Goal: Task Accomplishment & Management: Use online tool/utility

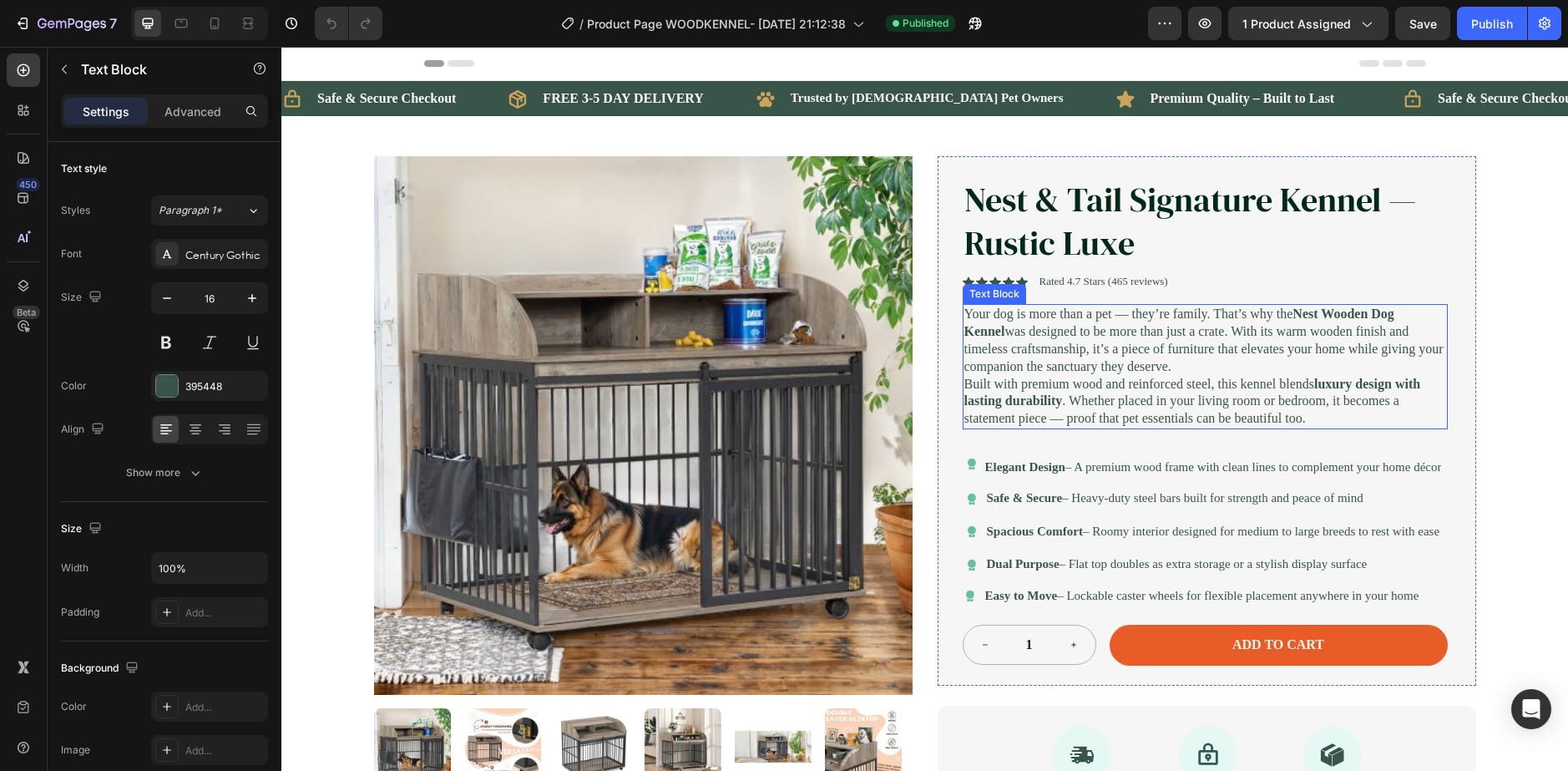
click at [1030, 376] on p "Your dog is more than a pet — they’re family. That’s why the Nest Wooden Dog Ke…" at bounding box center [1206, 341] width 482 height 69
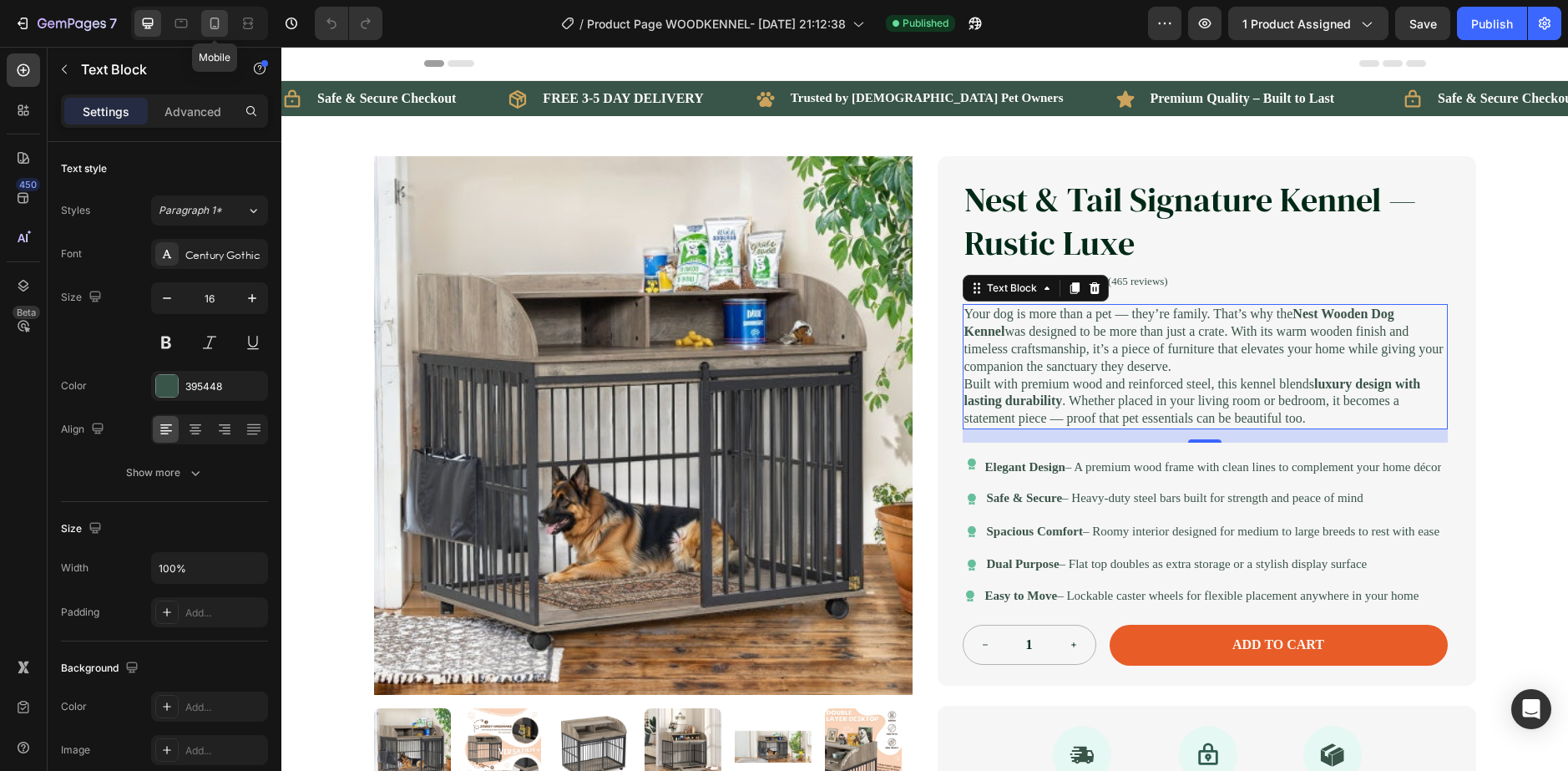
click at [217, 18] on icon at bounding box center [214, 23] width 16 height 16
type input "14"
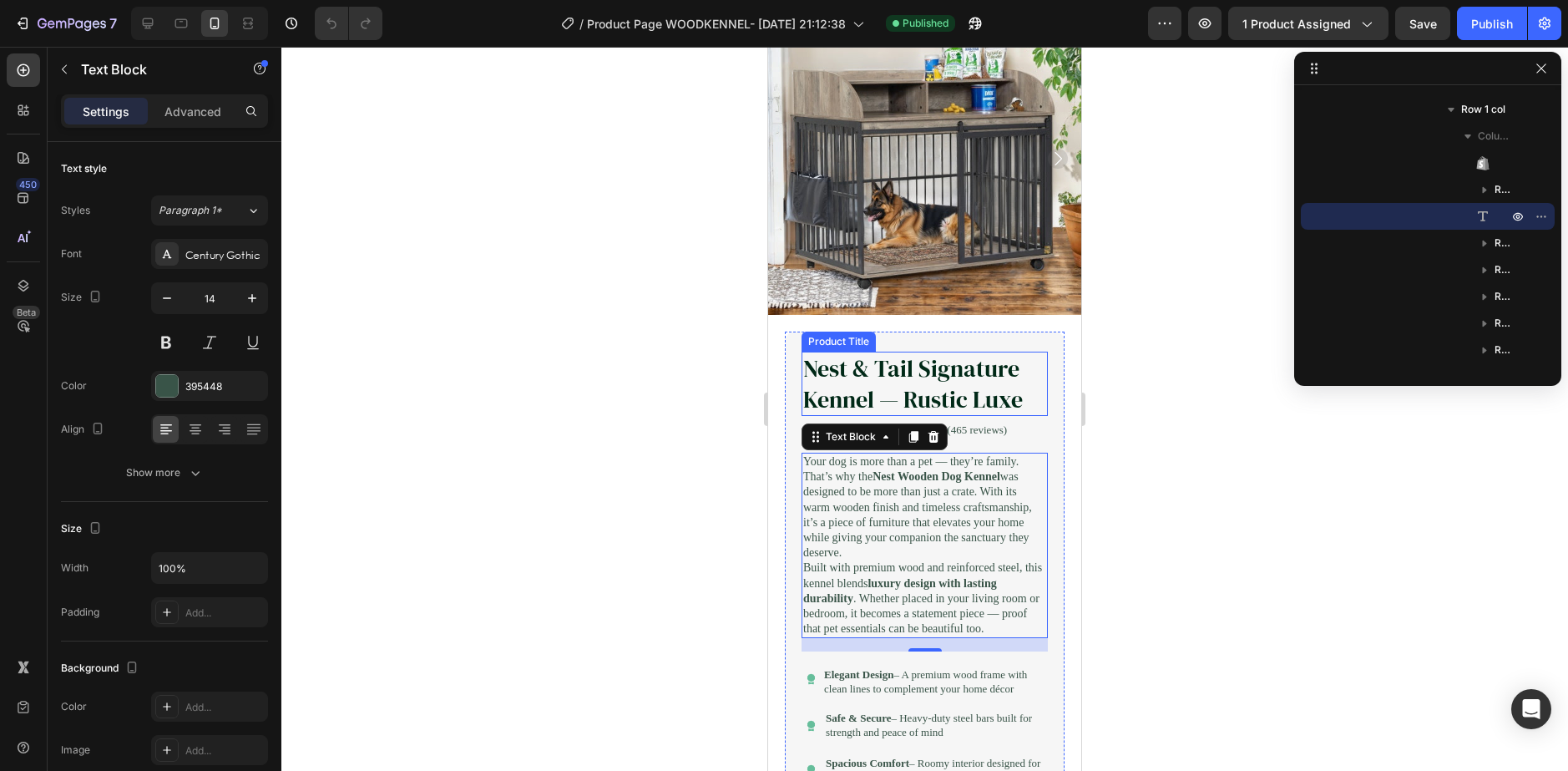
scroll to position [33, 0]
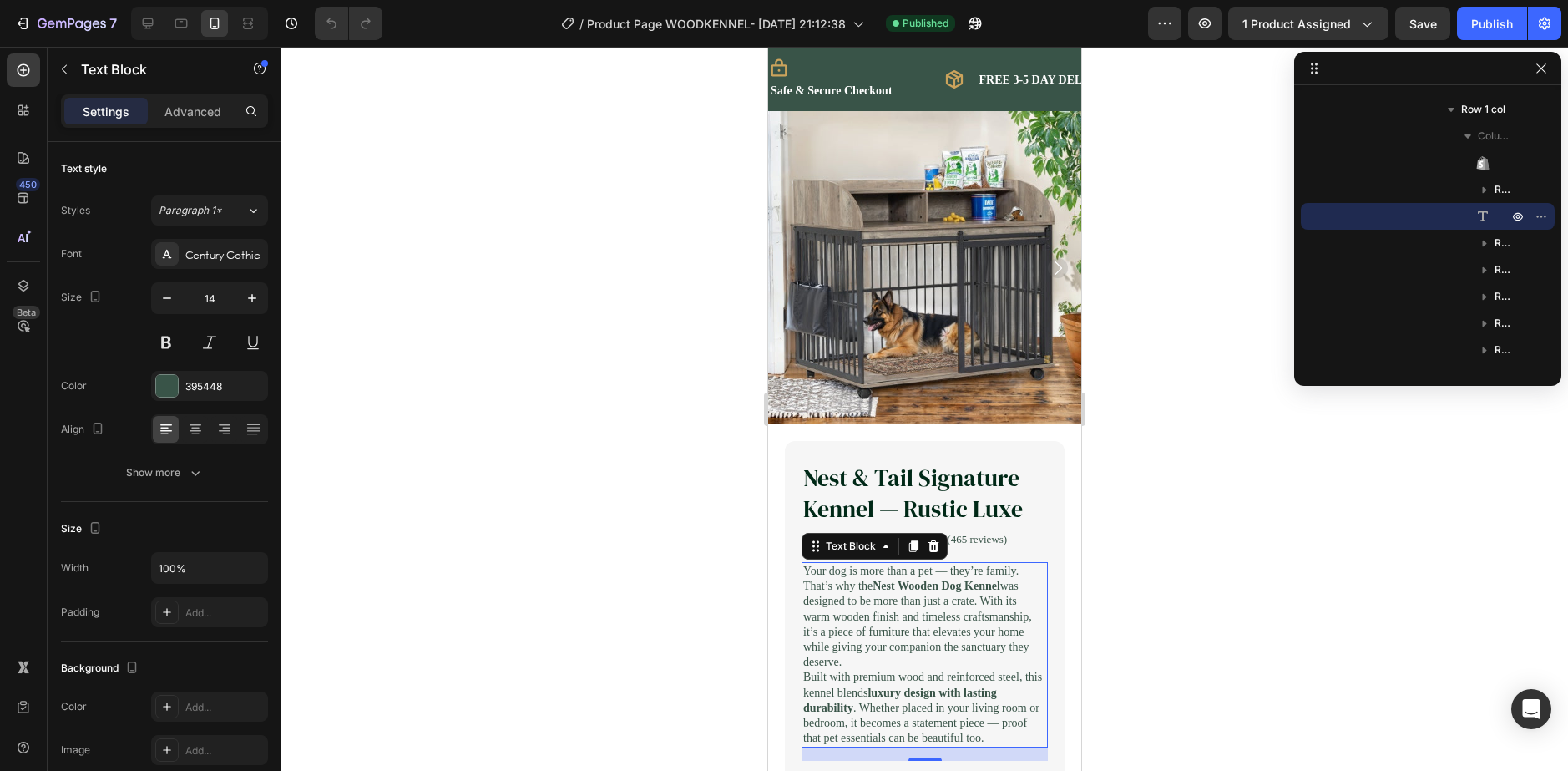
click at [635, 282] on div at bounding box center [925, 408] width 1287 height 724
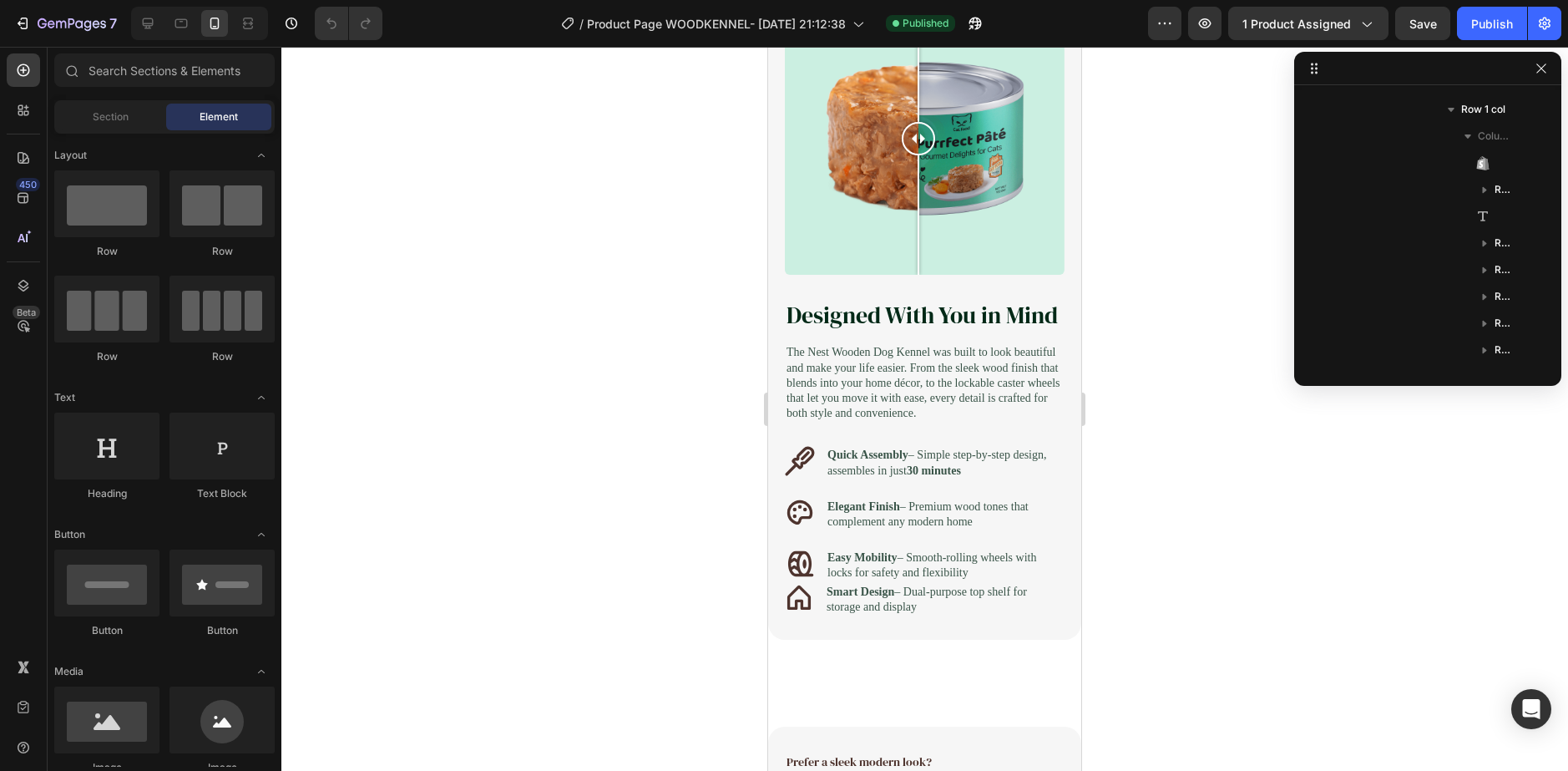
scroll to position [2325, 0]
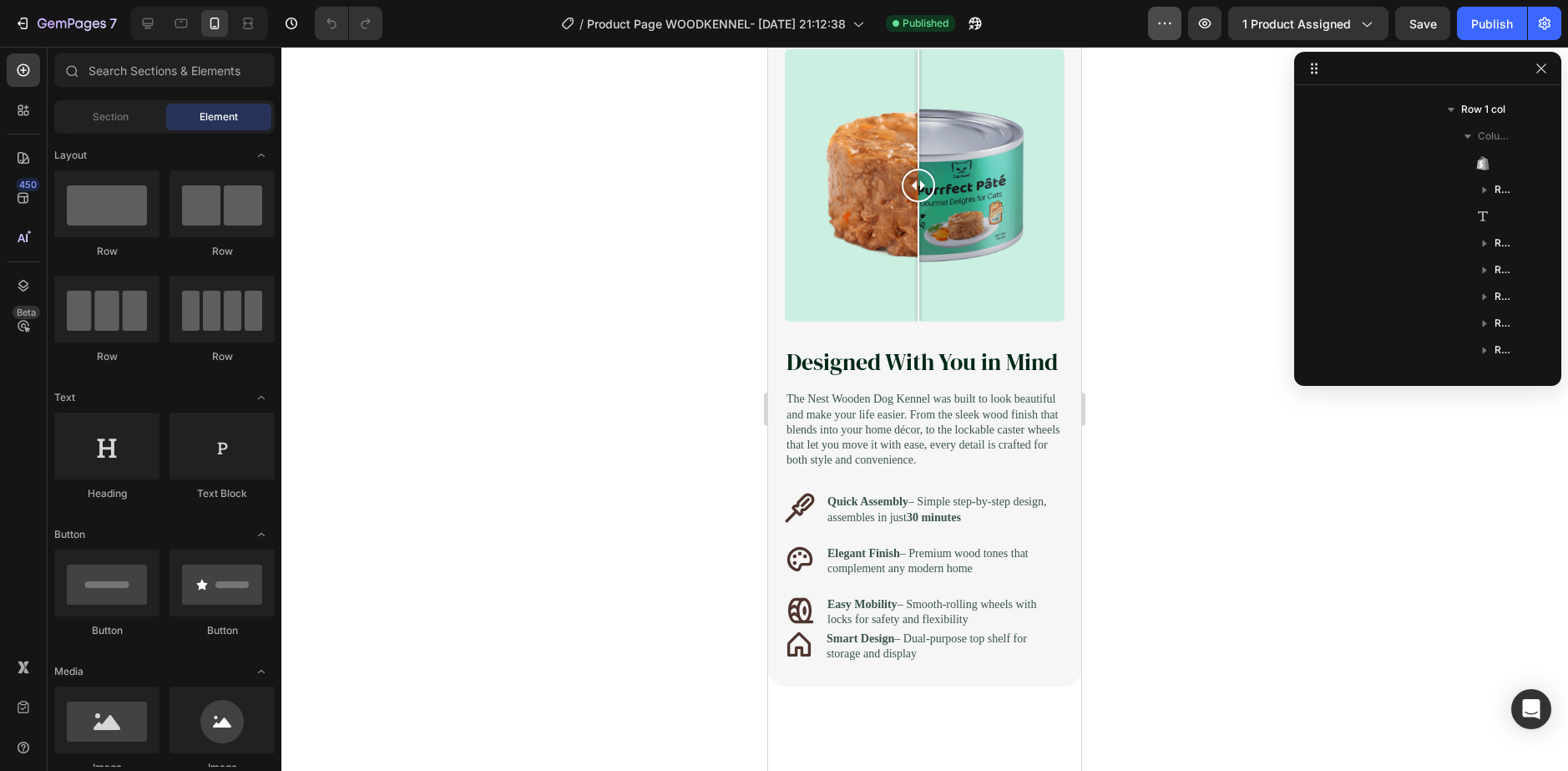
click at [1158, 32] on button "button" at bounding box center [1165, 23] width 34 height 34
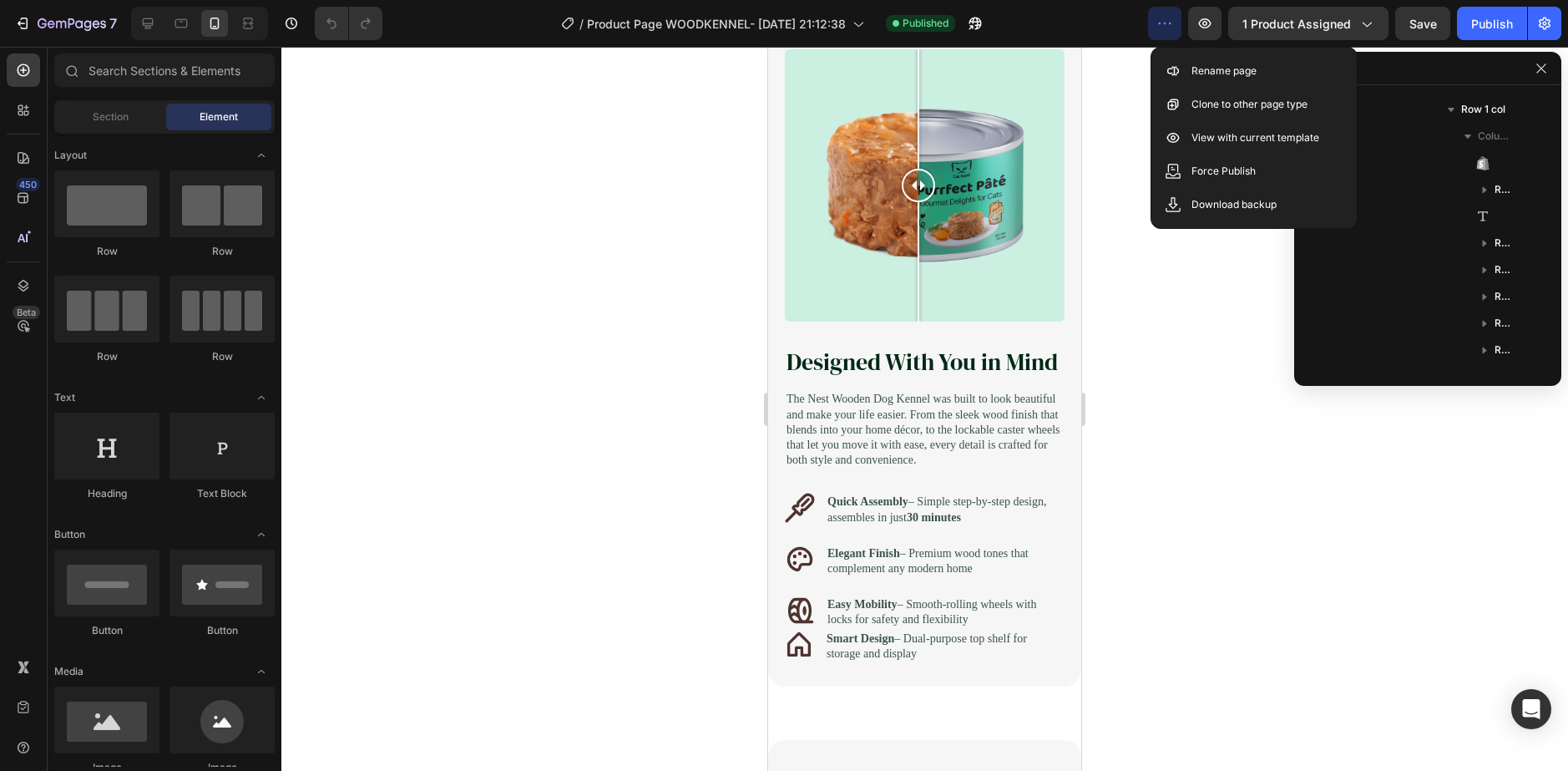
click at [1166, 24] on icon "button" at bounding box center [1164, 23] width 16 height 16
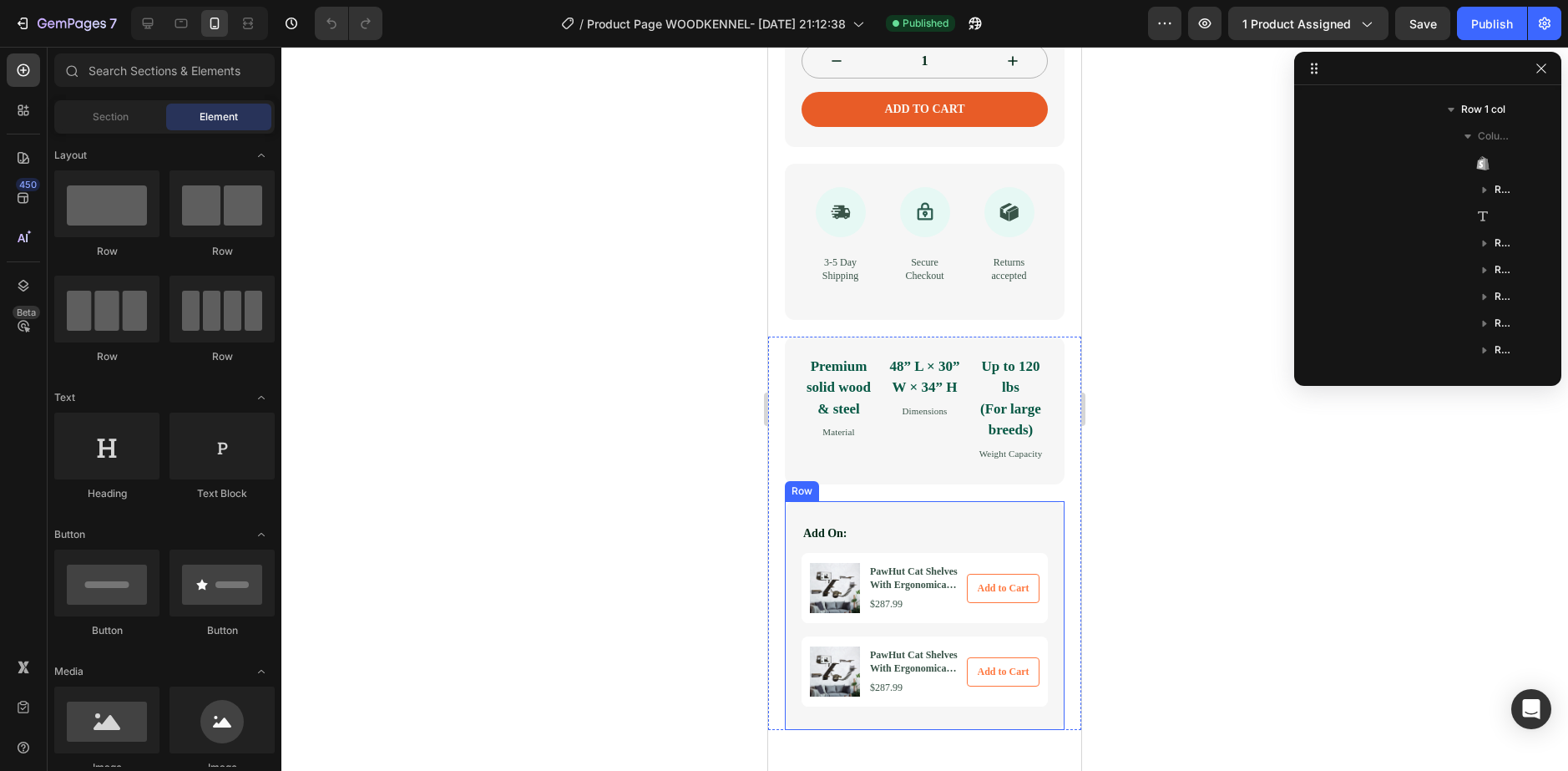
scroll to position [992, 0]
click at [1534, 76] on button "button" at bounding box center [1541, 68] width 20 height 20
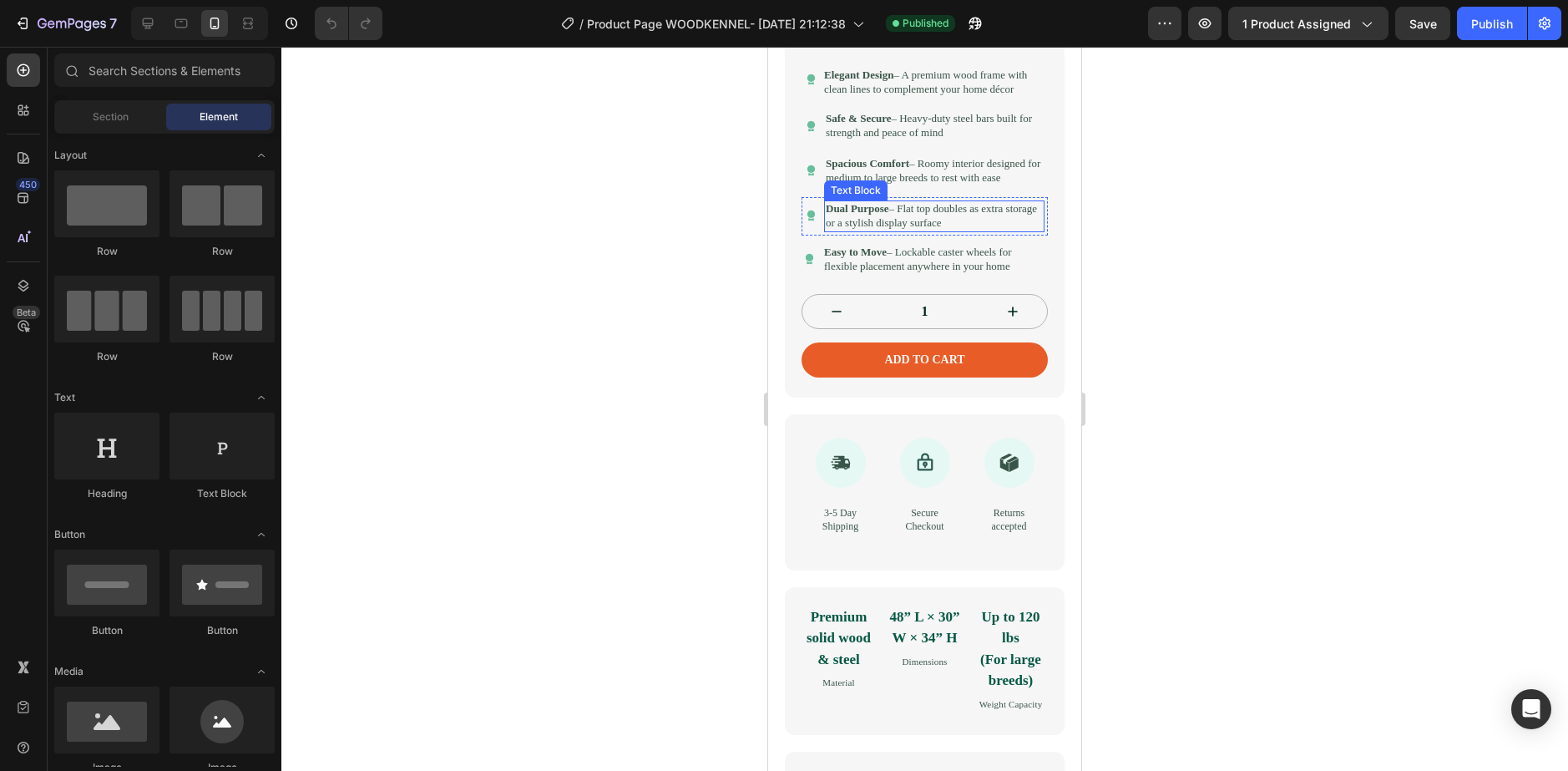
scroll to position [742, 0]
click at [918, 232] on p "Dual Purpose – Flat top doubles as extra storage or a stylish display surface" at bounding box center [934, 217] width 217 height 29
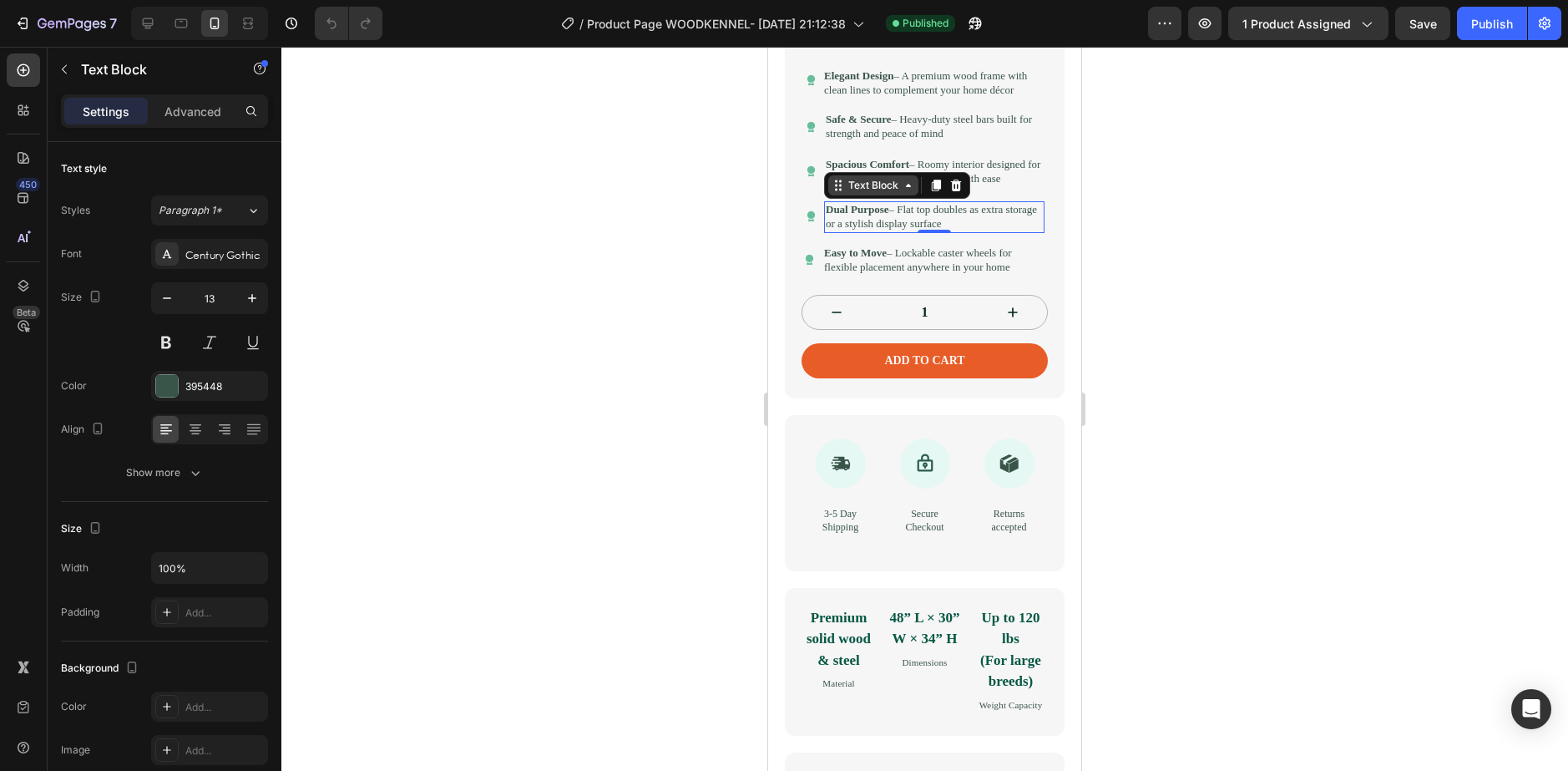
click at [914, 193] on icon at bounding box center [908, 185] width 13 height 13
click at [914, 193] on icon at bounding box center [908, 185] width 13 height 13
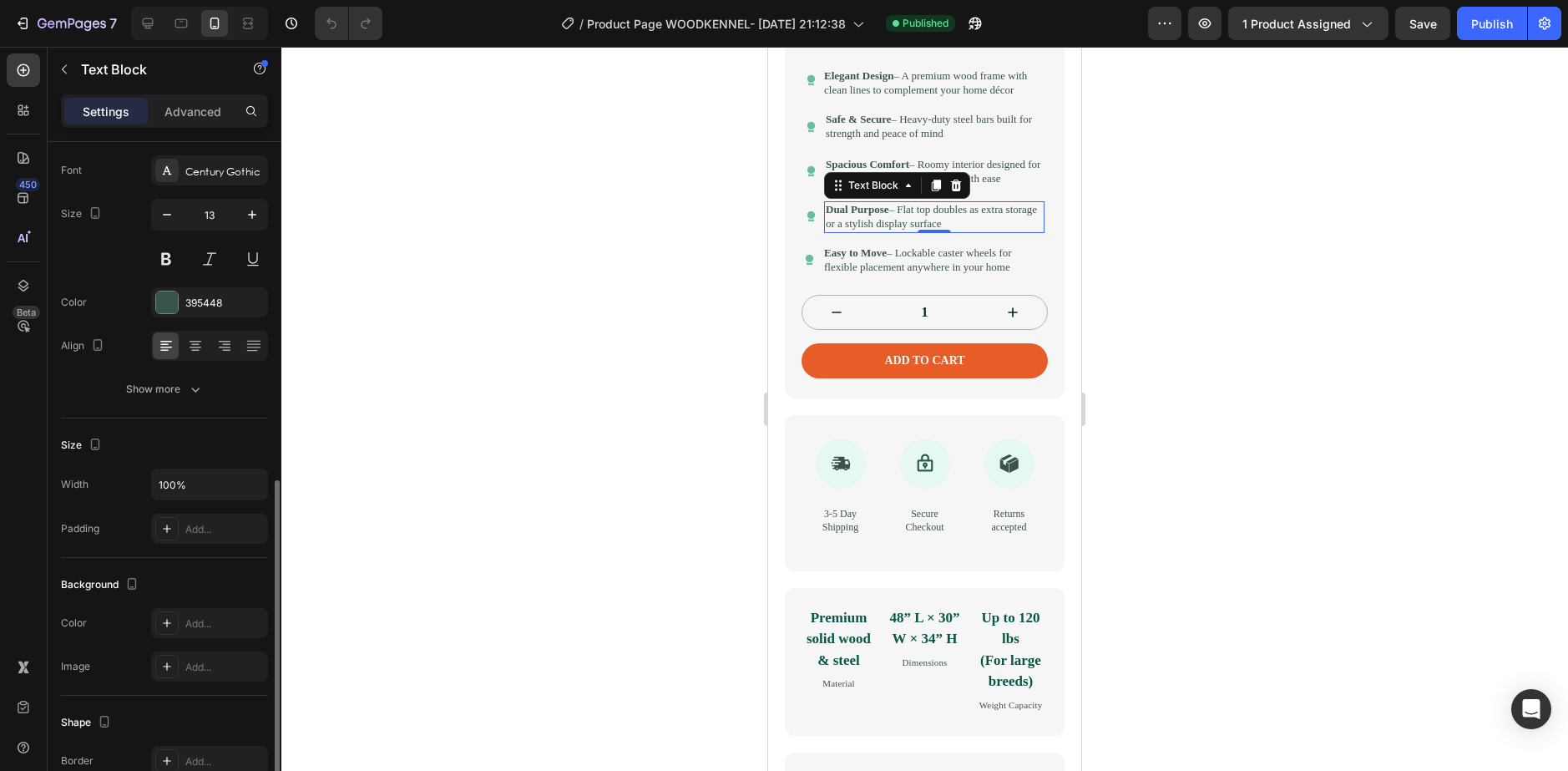
scroll to position [313, 0]
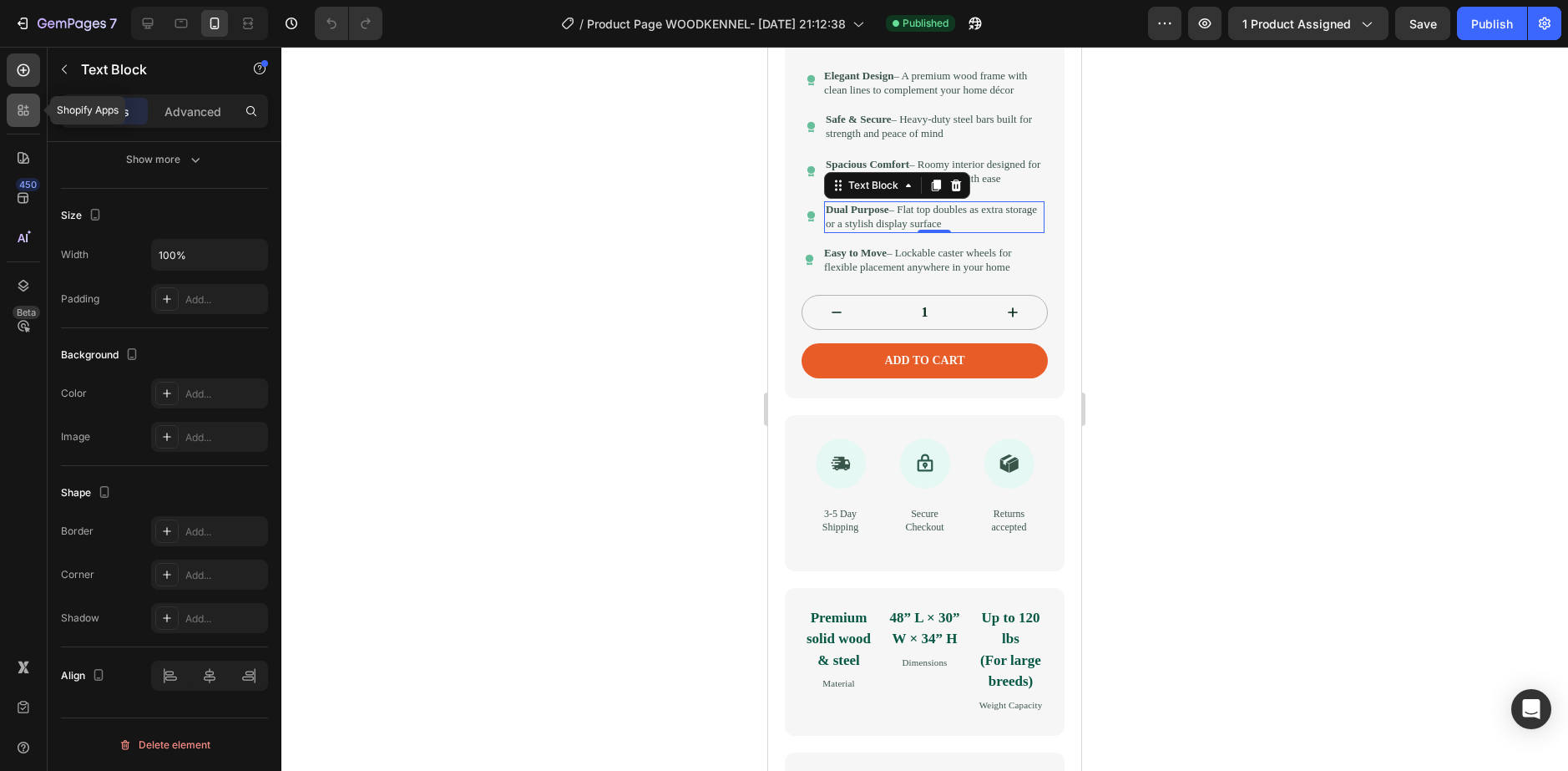
click at [23, 115] on icon at bounding box center [23, 110] width 16 height 16
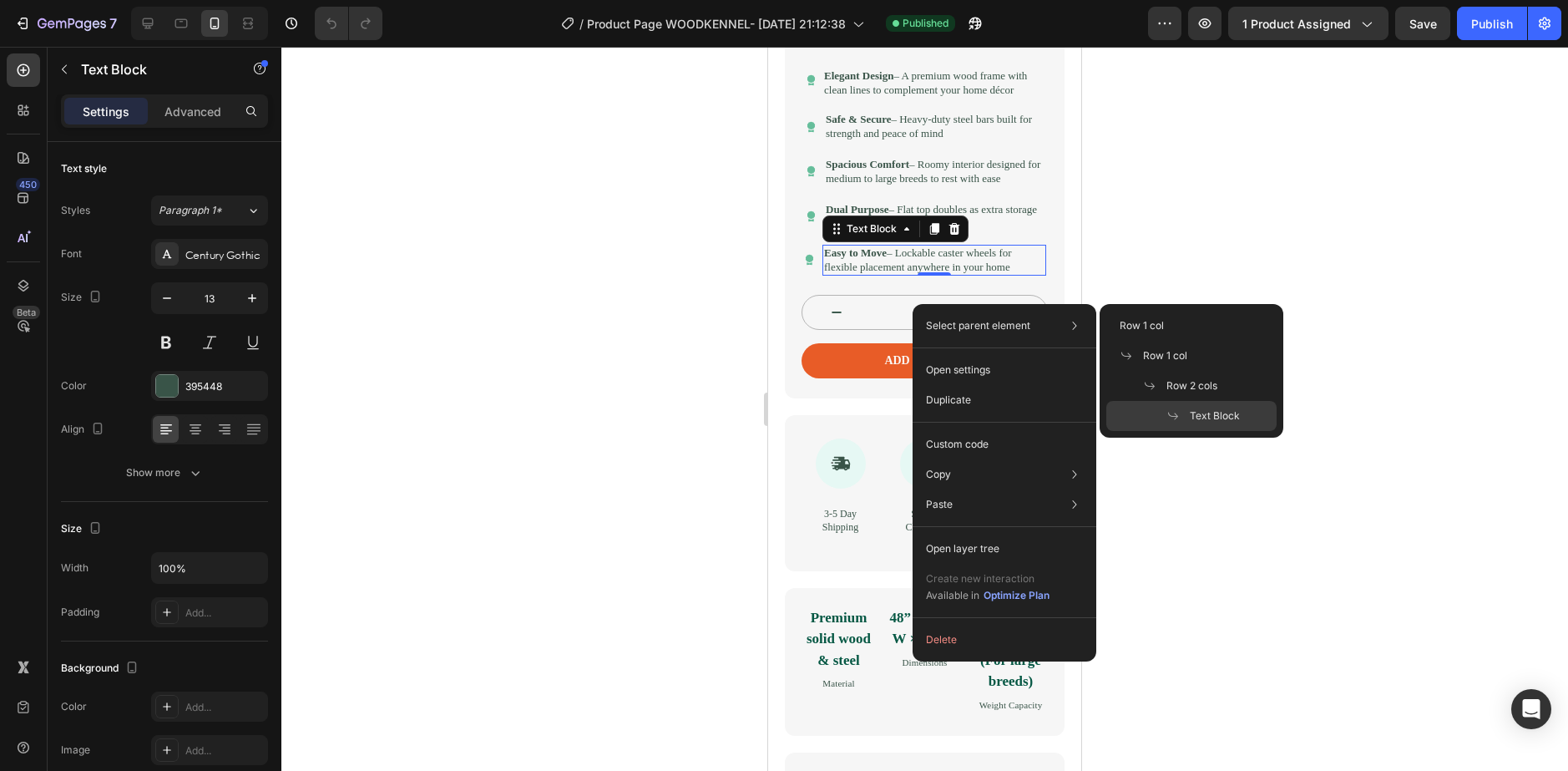
click at [1192, 210] on div at bounding box center [925, 408] width 1287 height 724
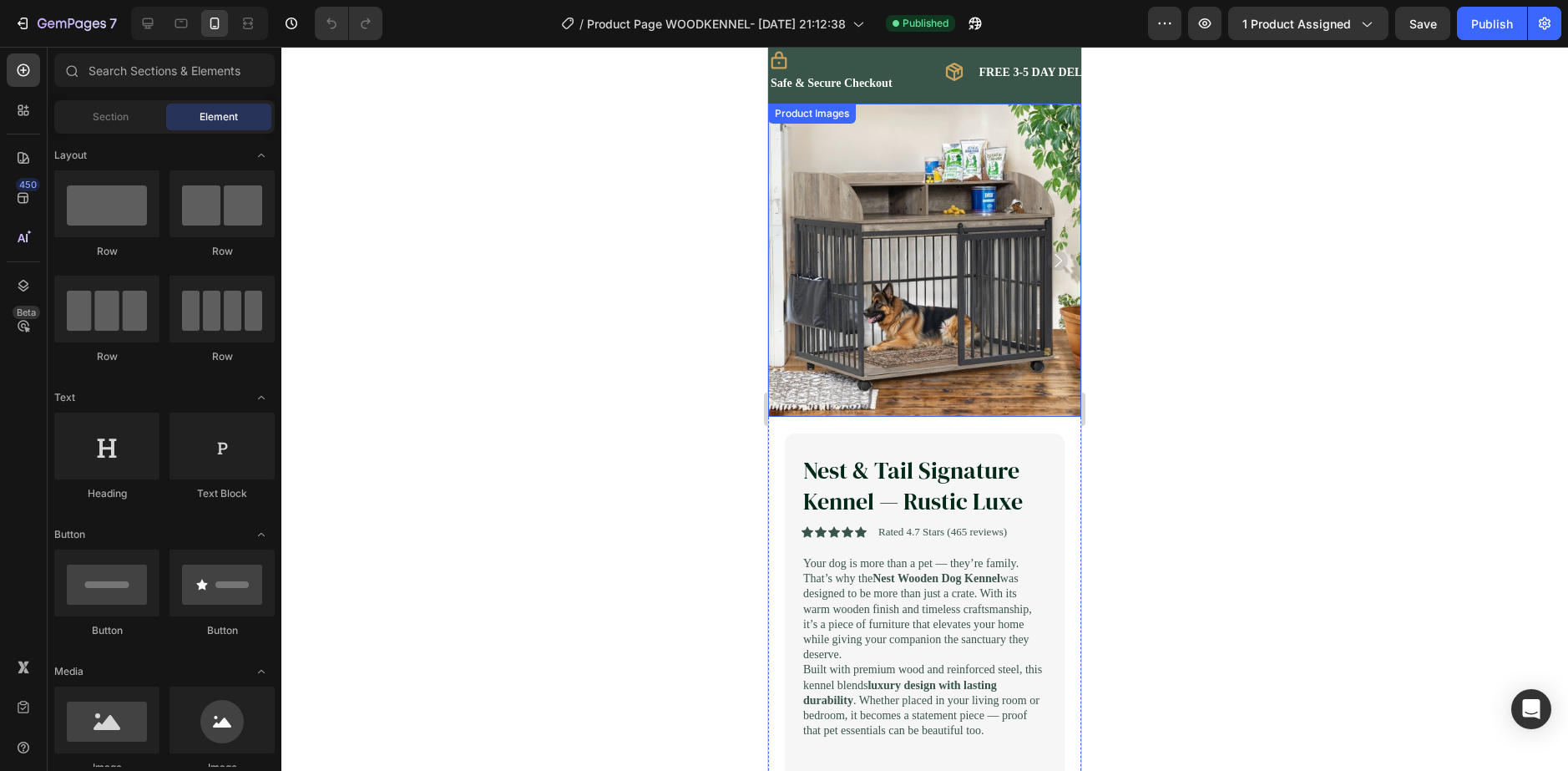
scroll to position [0, 0]
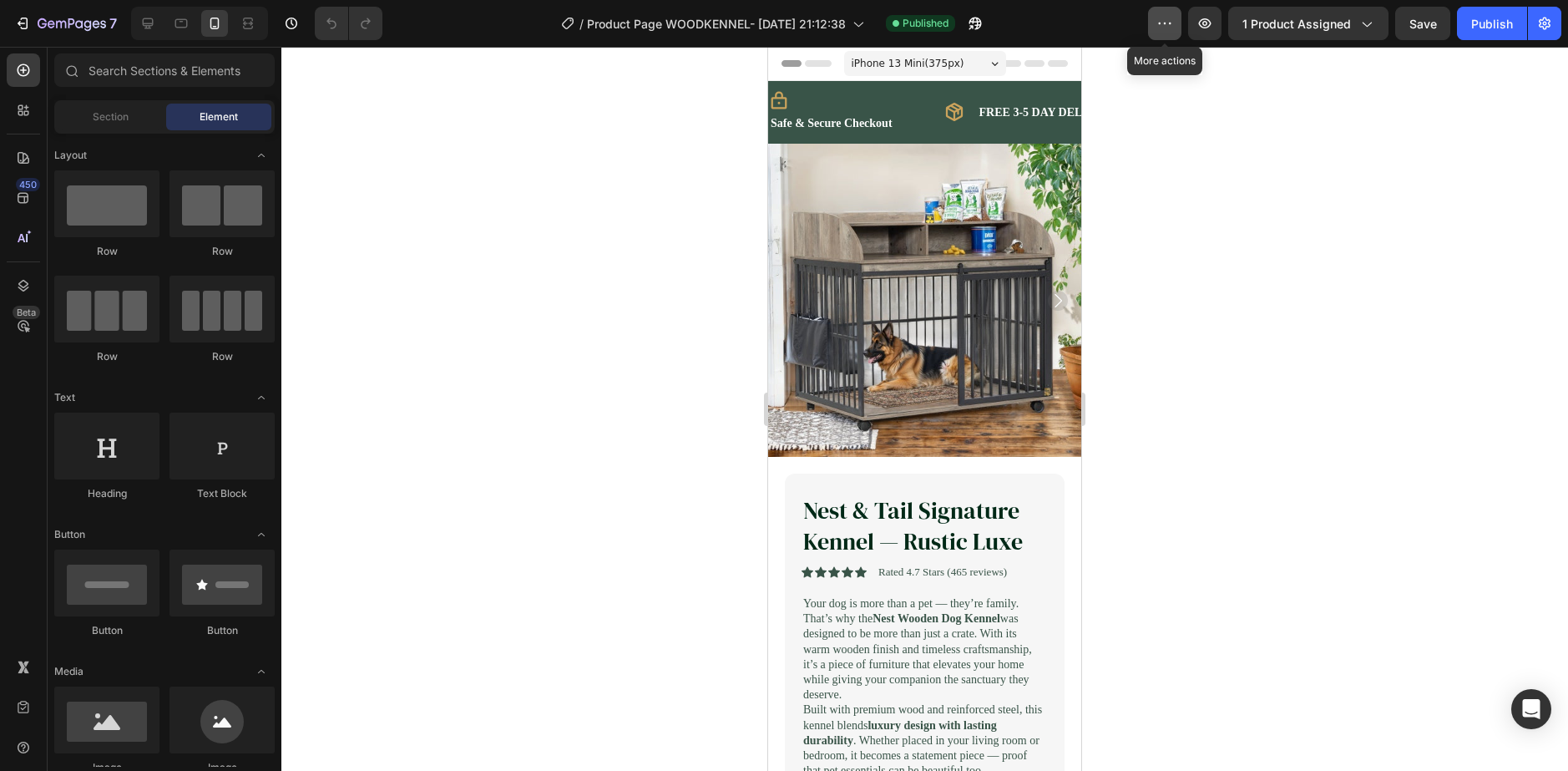
click at [1168, 19] on icon "button" at bounding box center [1164, 23] width 16 height 16
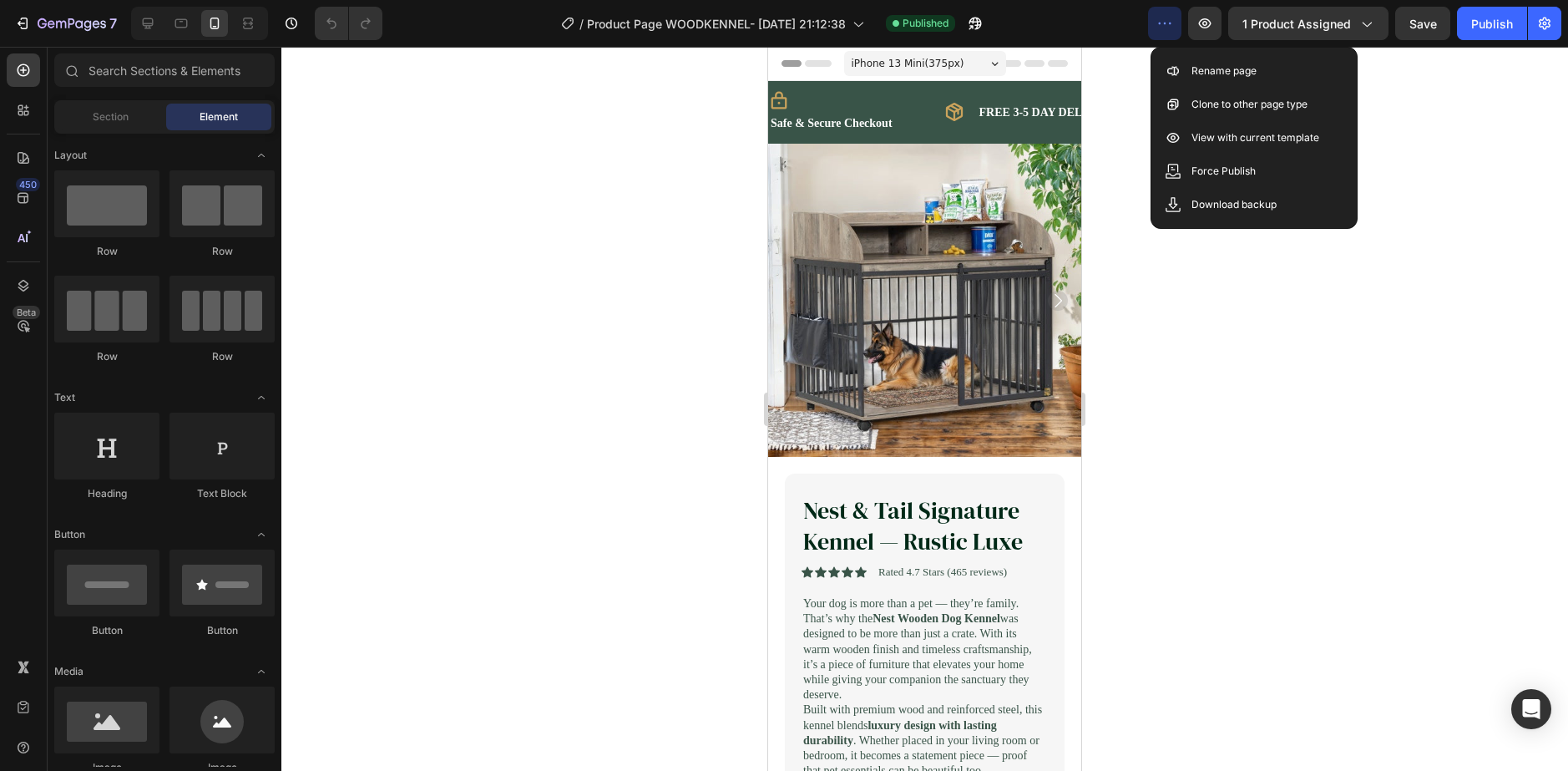
click at [1168, 19] on icon "button" at bounding box center [1164, 23] width 16 height 16
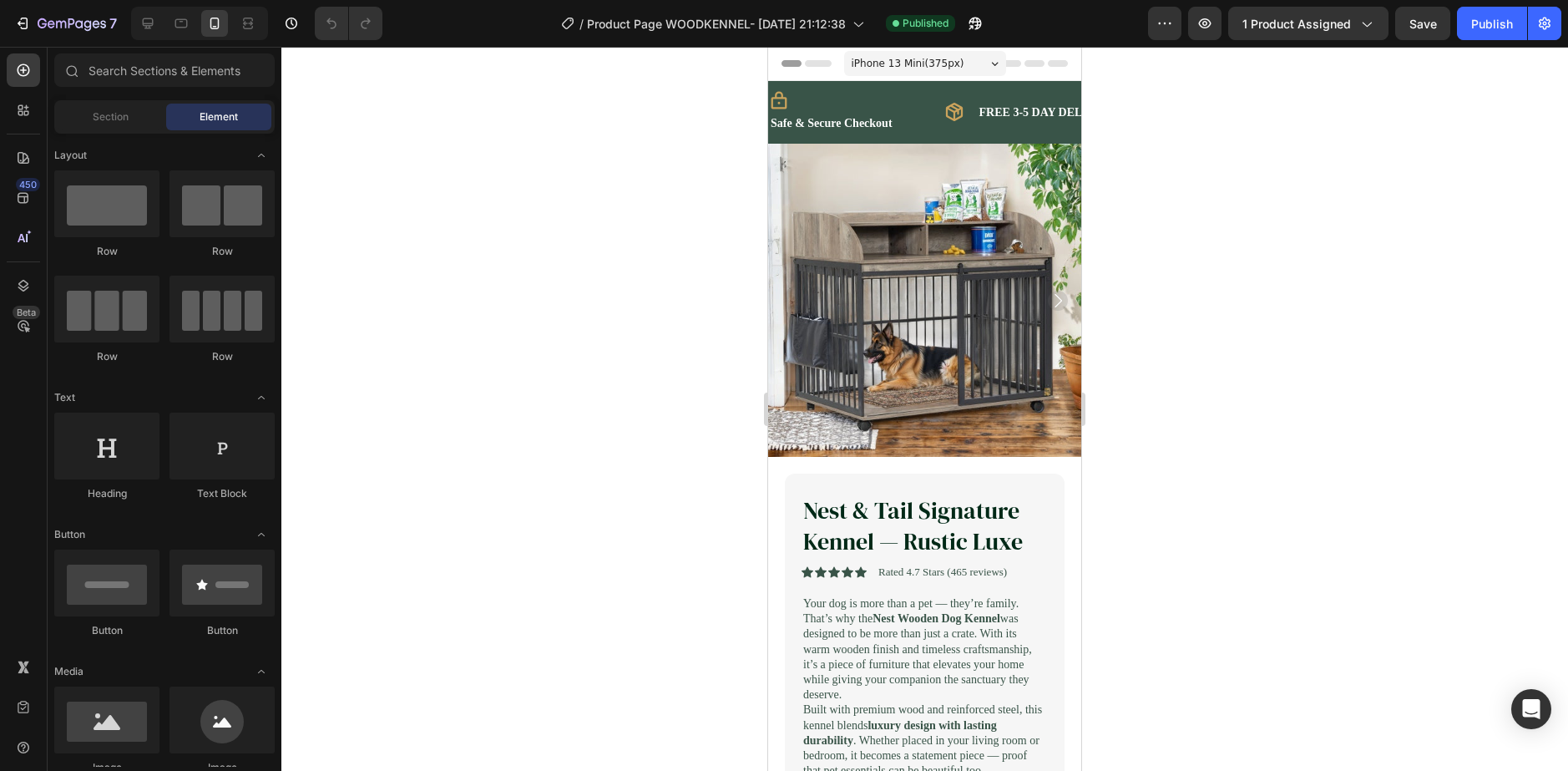
click at [927, 53] on div "iPhone 13 Mini ( 375 px)" at bounding box center [925, 63] width 162 height 25
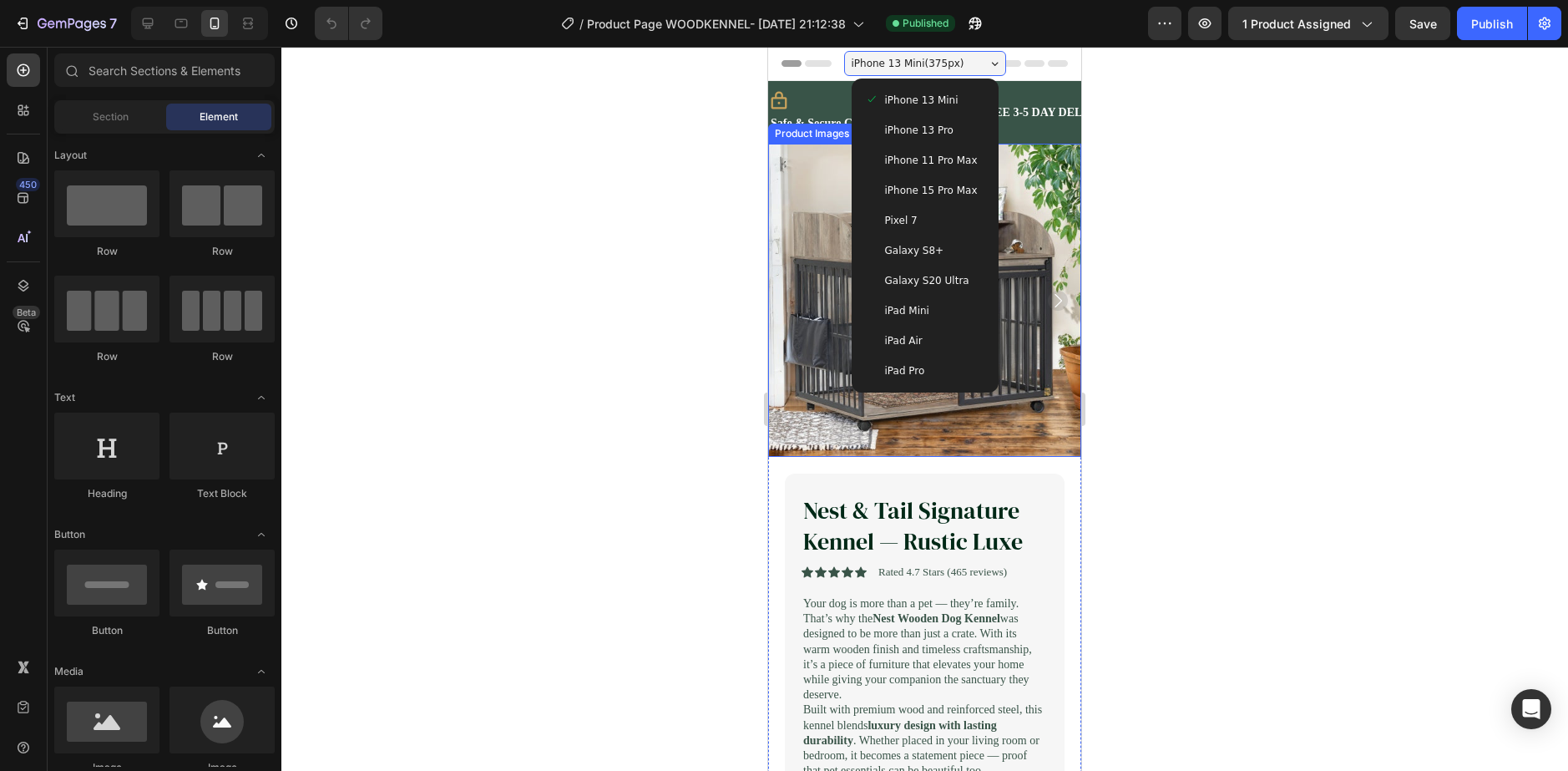
drag, startPoint x: 1212, startPoint y: 268, endPoint x: 1147, endPoint y: 247, distance: 68.3
click at [1212, 270] on div at bounding box center [925, 408] width 1287 height 724
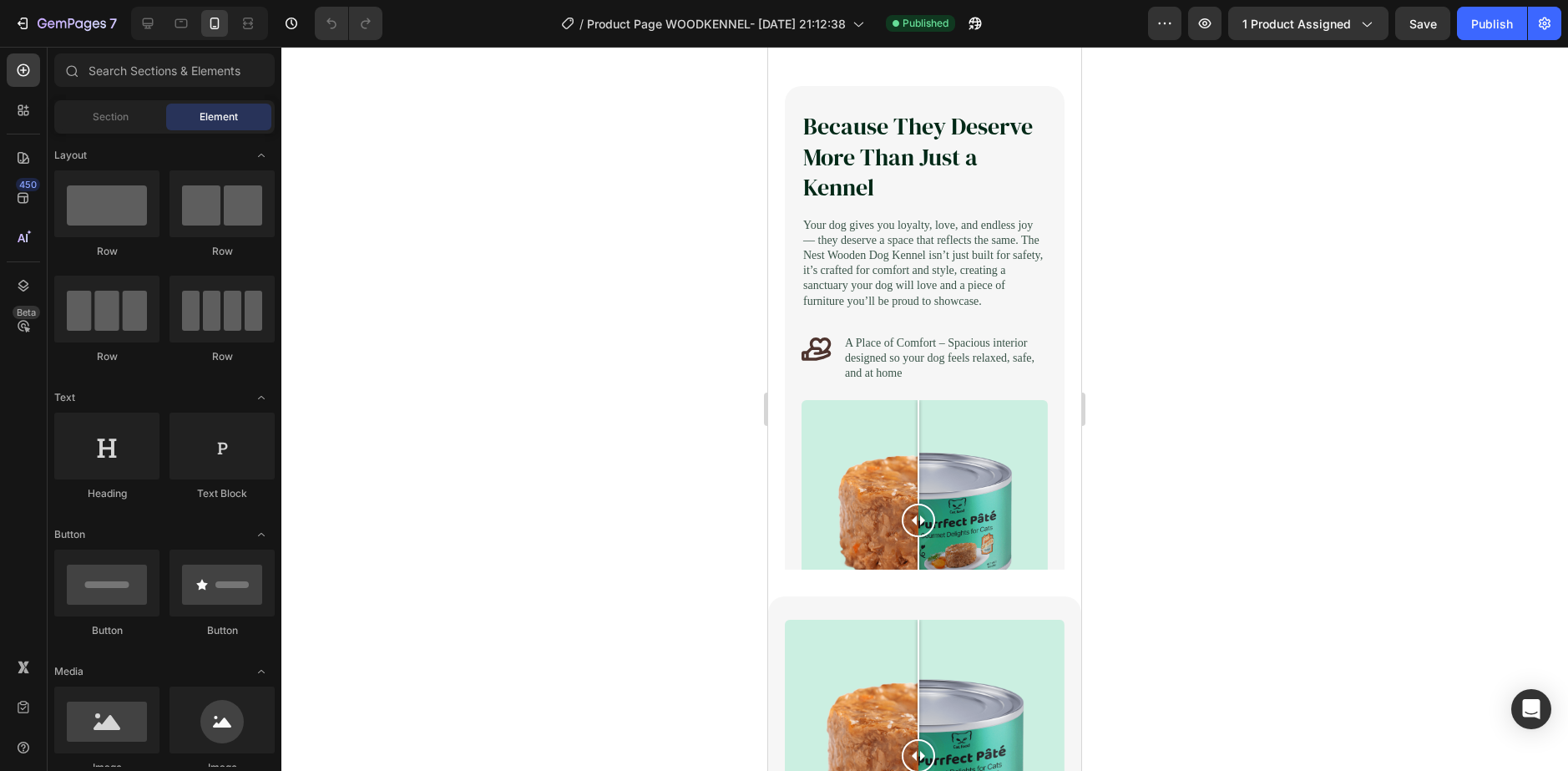
scroll to position [2173, 0]
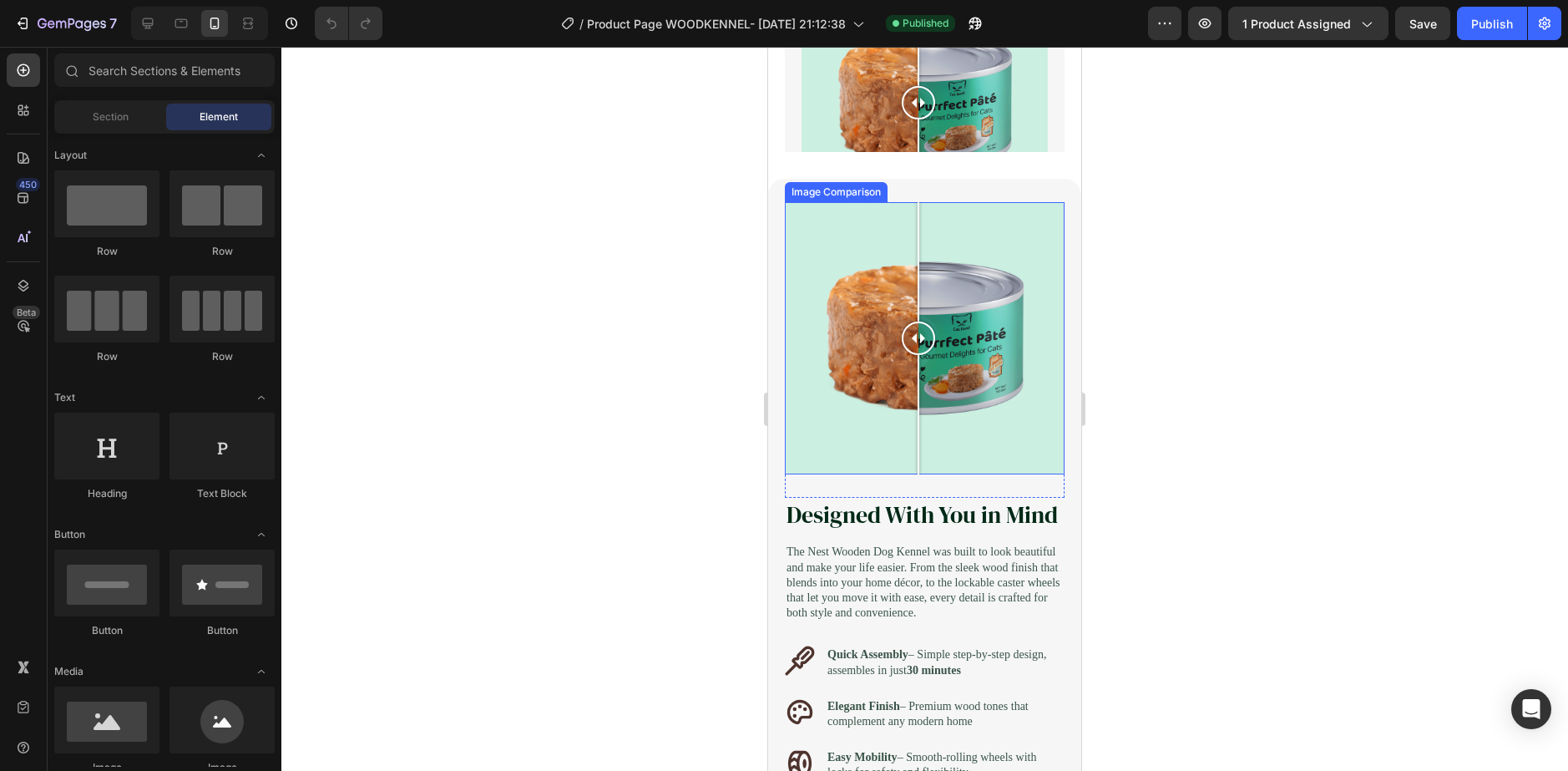
click at [821, 308] on div at bounding box center [925, 338] width 280 height 272
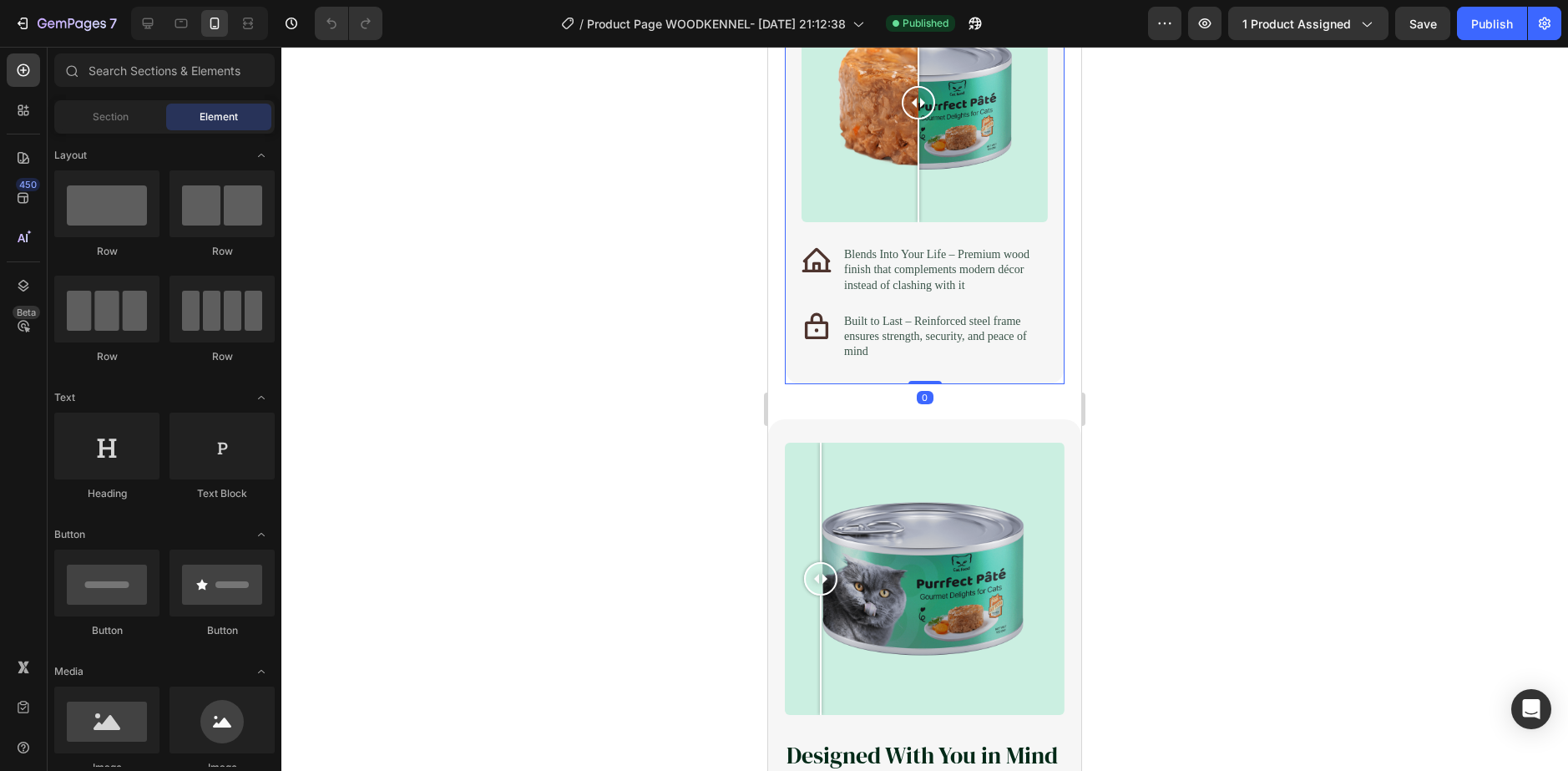
click at [787, 304] on div "Because They Deserve More Than Just a Kennel Heading Your dog gives you loyalty…" at bounding box center [925, 27] width 280 height 716
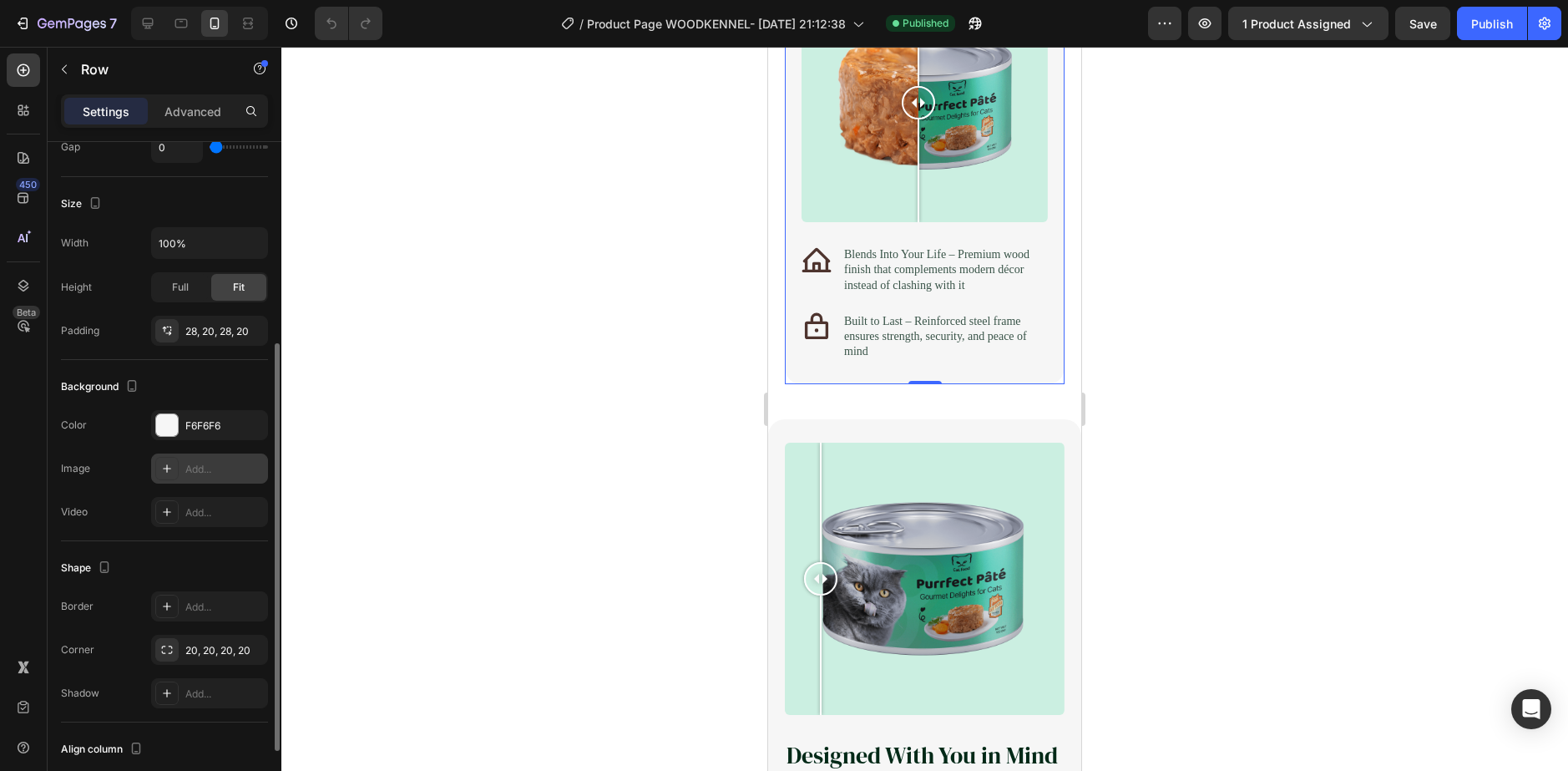
scroll to position [446, 0]
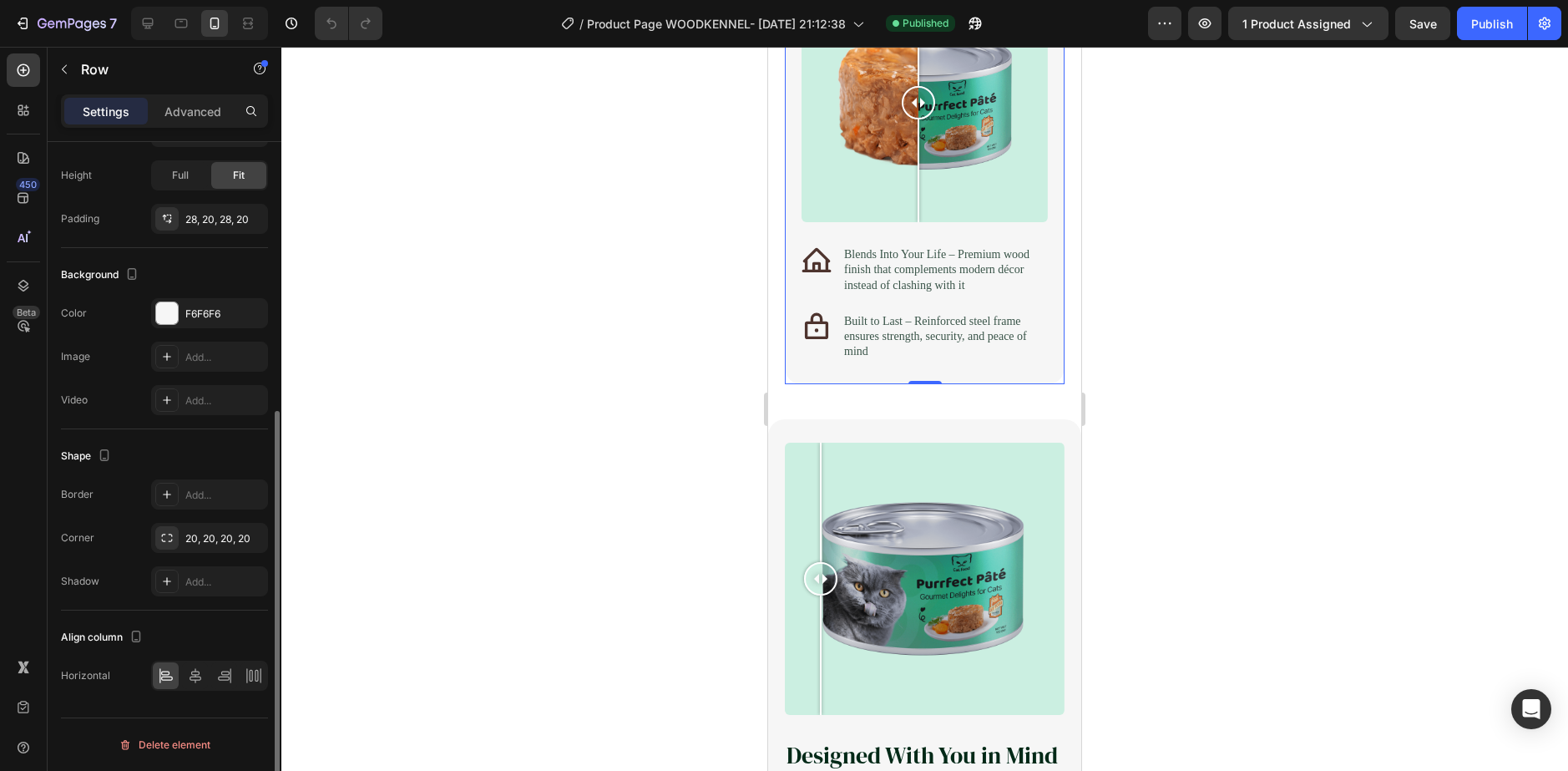
drag, startPoint x: 193, startPoint y: 118, endPoint x: 194, endPoint y: 127, distance: 9.1
click at [194, 117] on p "Advanced" at bounding box center [193, 111] width 57 height 17
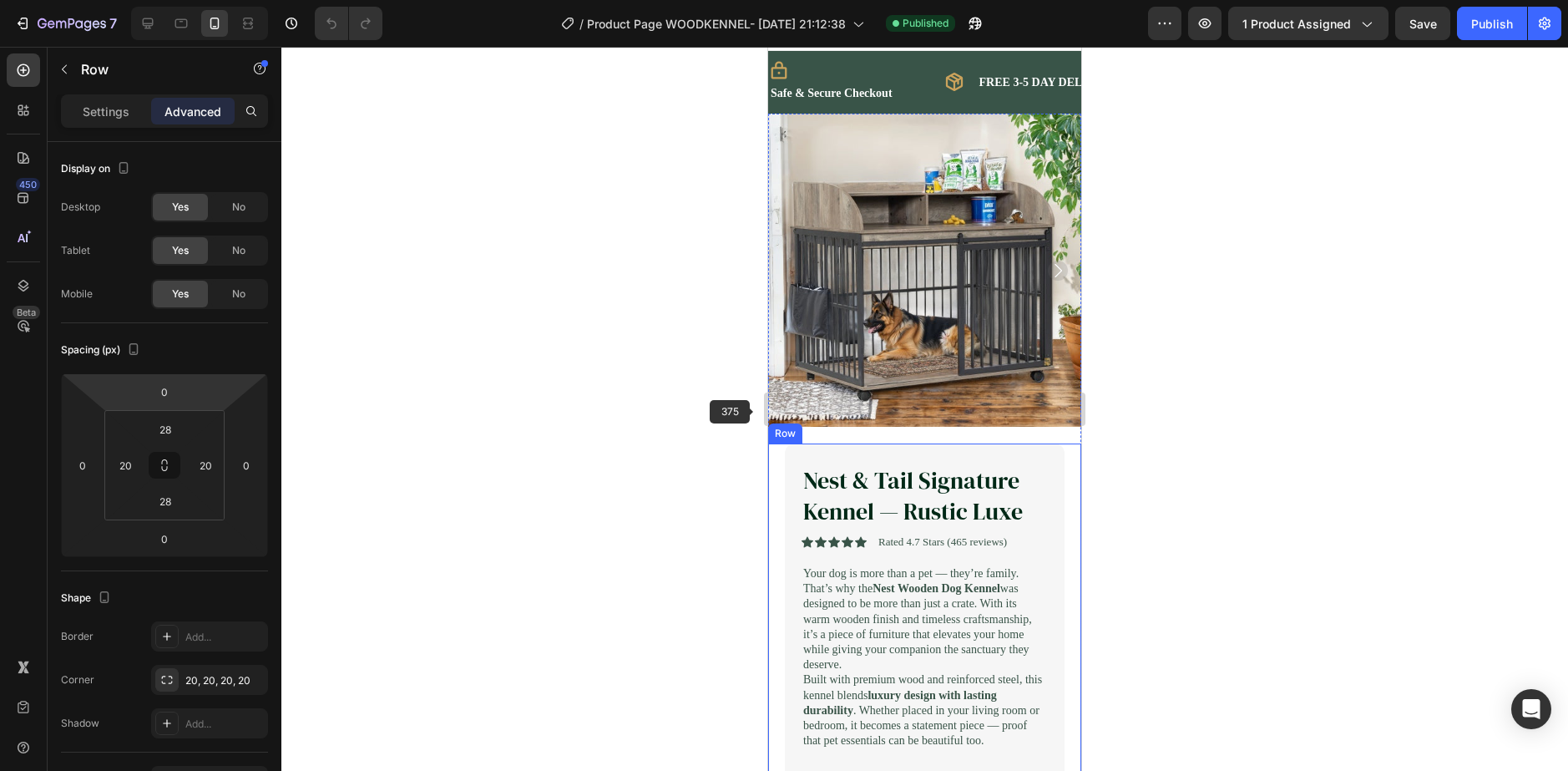
scroll to position [0, 0]
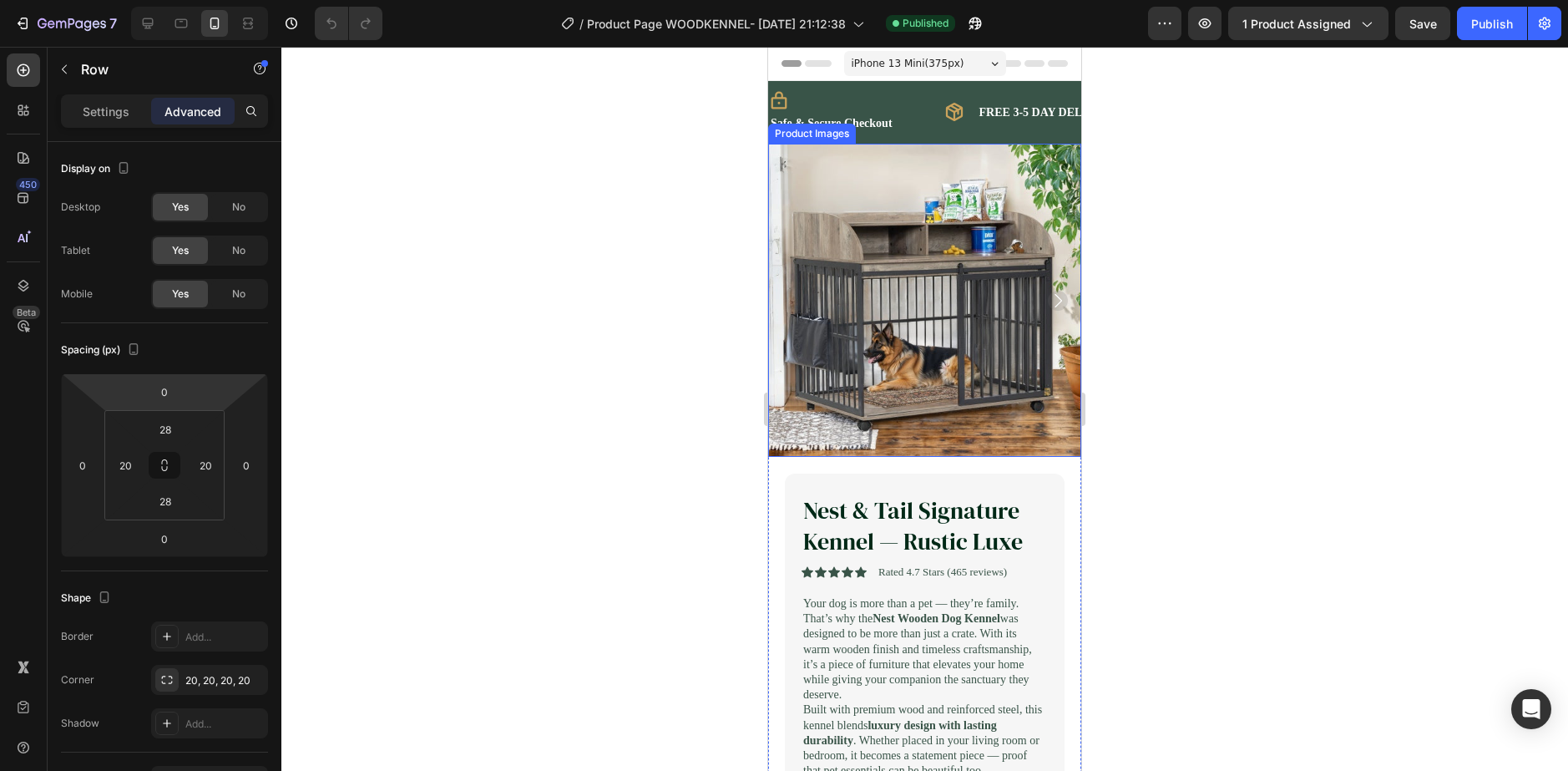
click at [687, 425] on div at bounding box center [925, 408] width 1287 height 724
